Goal: Navigation & Orientation: Find specific page/section

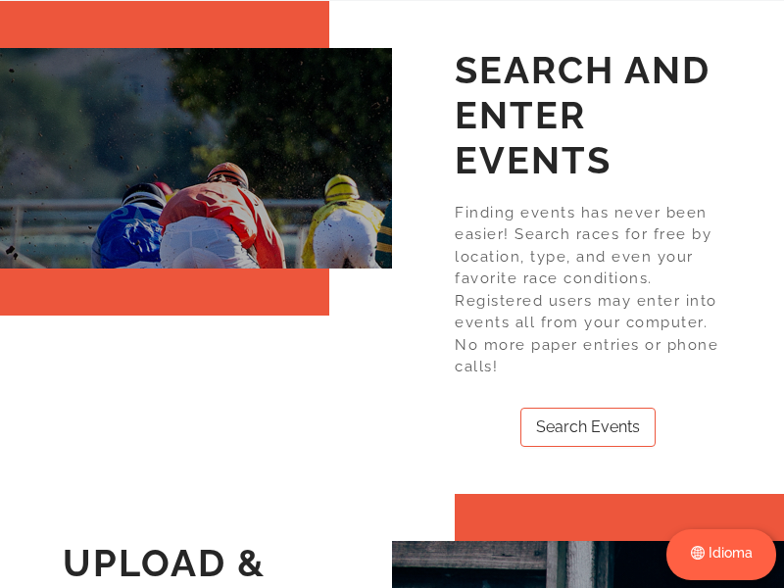
scroll to position [1176, 0]
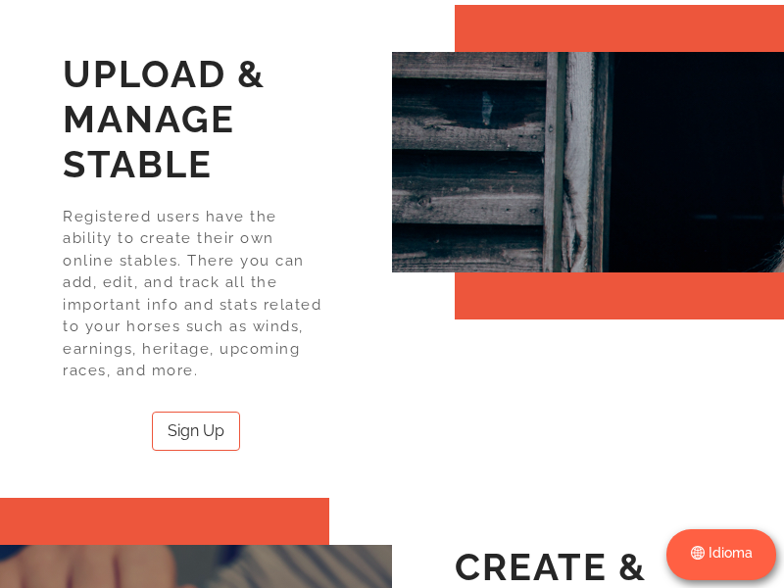
scroll to position [2154, 0]
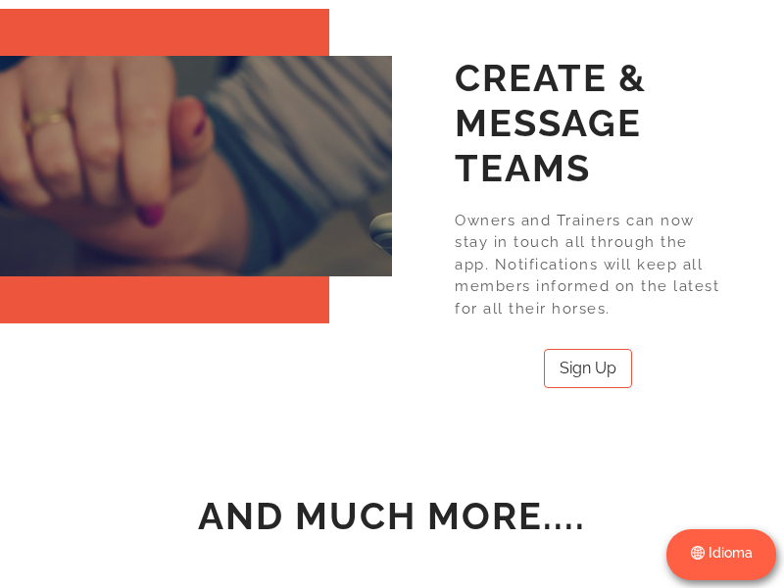
scroll to position [2578, 0]
